Goal: Transaction & Acquisition: Purchase product/service

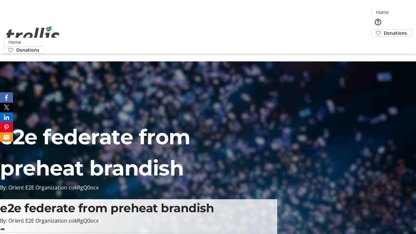
click at [384, 30] on span "Donations" at bounding box center [395, 33] width 23 height 7
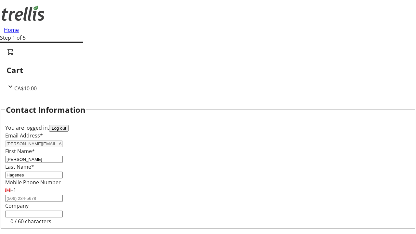
select select "CA"
type input "[STREET_ADDRESS][PERSON_NAME]"
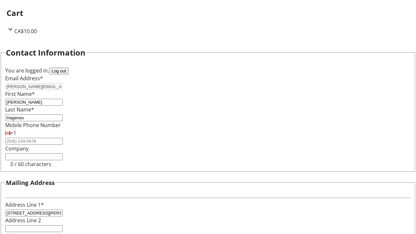
type input "Kelowna"
